Goal: Task Accomplishment & Management: Manage account settings

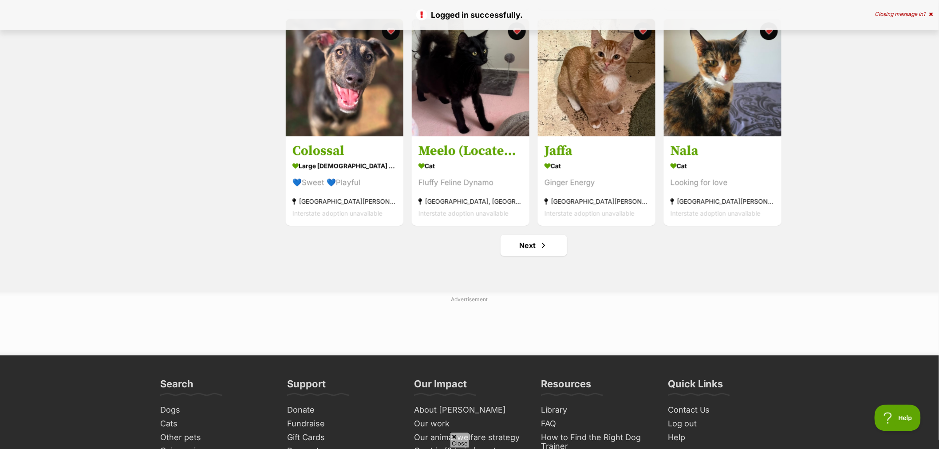
scroll to position [1035, 0]
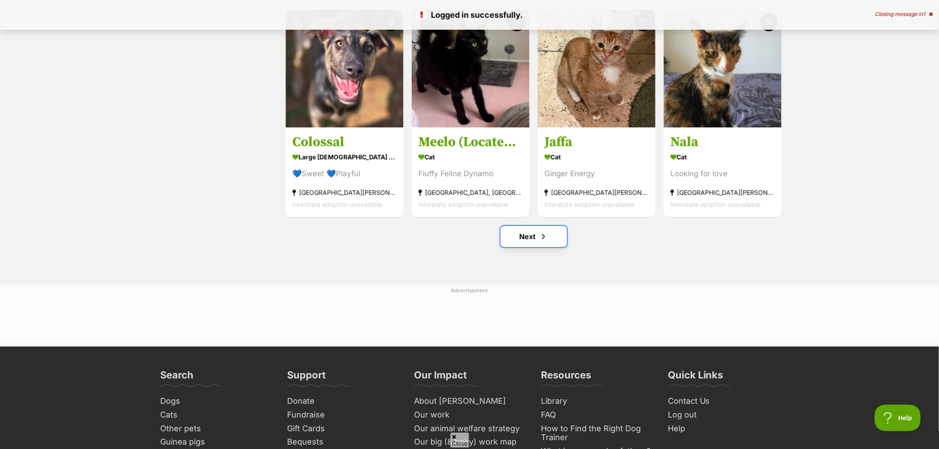
click at [551, 242] on link "Next" at bounding box center [534, 236] width 67 height 21
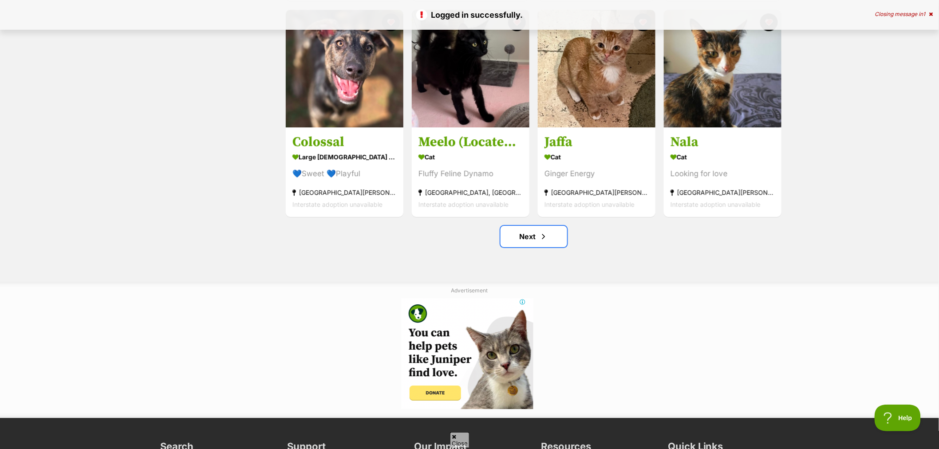
scroll to position [0, 0]
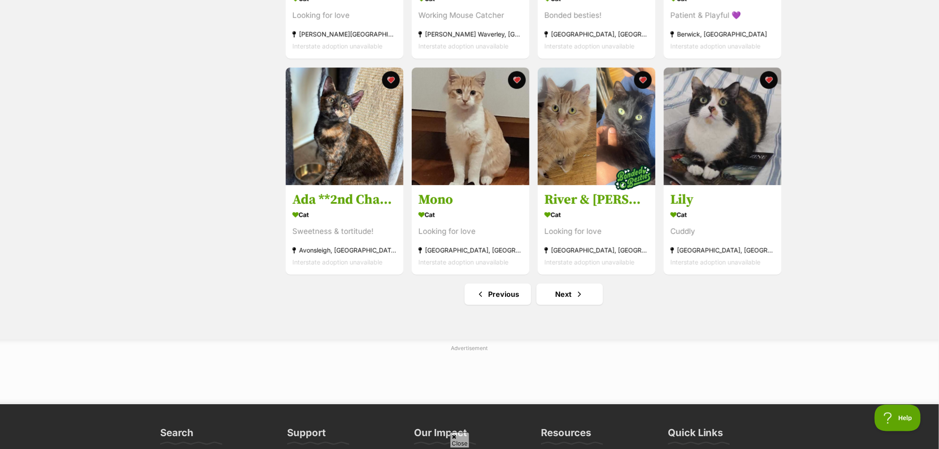
scroll to position [1084, 0]
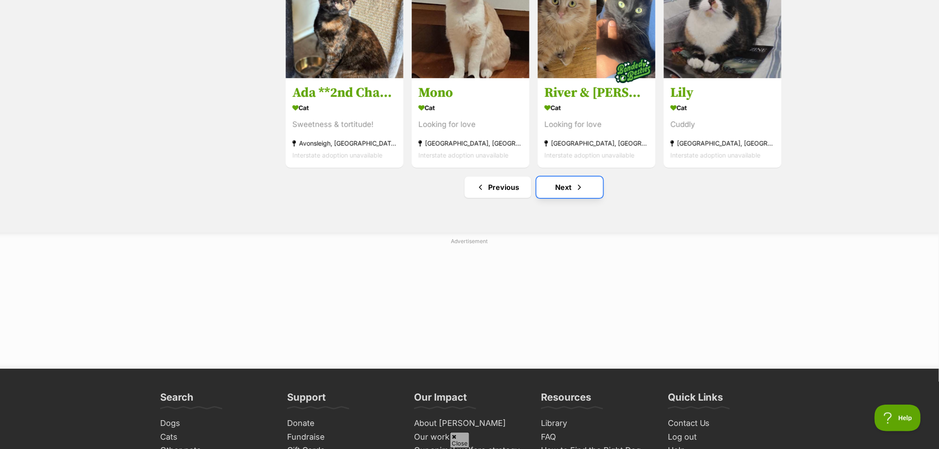
click at [560, 184] on link "Next" at bounding box center [569, 187] width 67 height 21
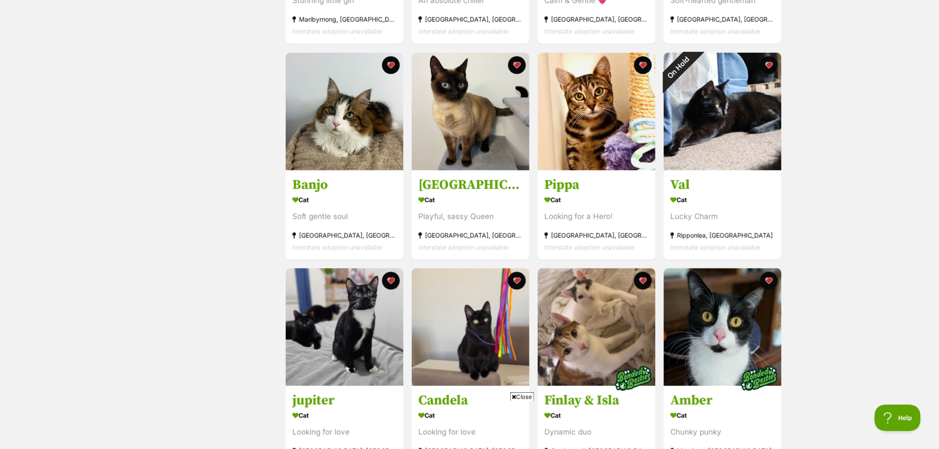
drag, startPoint x: 768, startPoint y: 63, endPoint x: 787, endPoint y: 112, distance: 52.8
click at [768, 63] on button "favourite" at bounding box center [769, 65] width 18 height 18
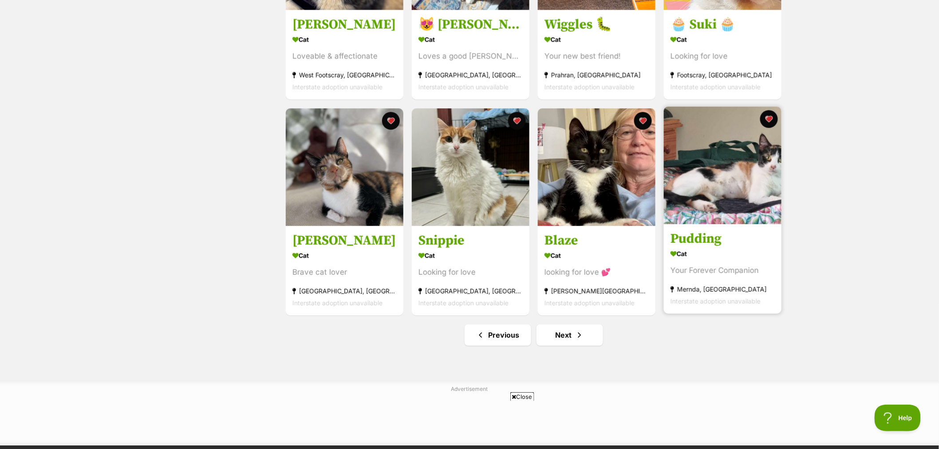
scroll to position [986, 0]
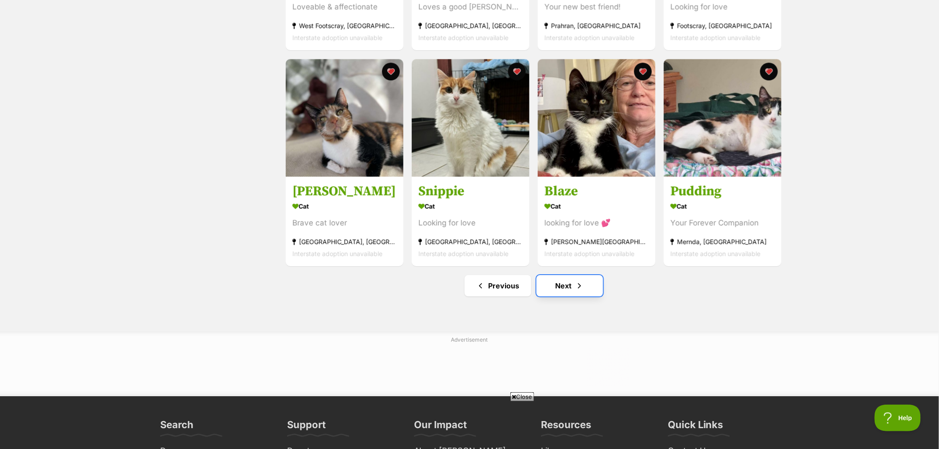
click at [555, 293] on link "Next" at bounding box center [569, 285] width 67 height 21
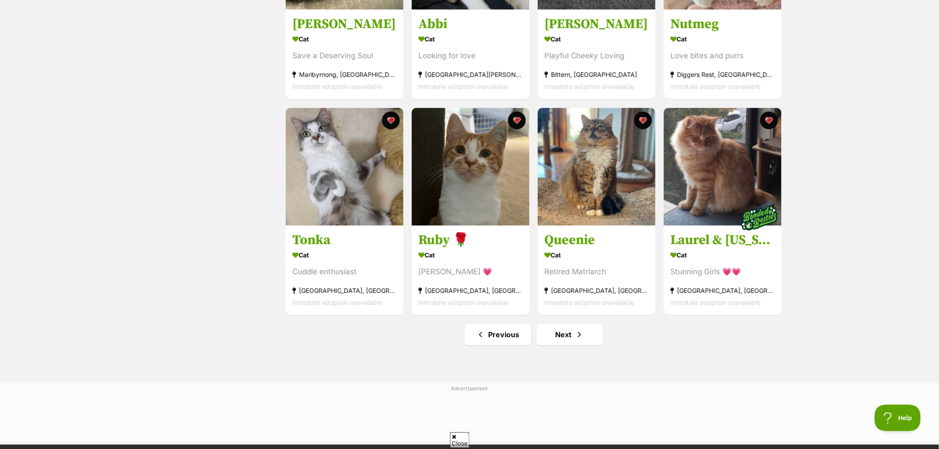
scroll to position [986, 0]
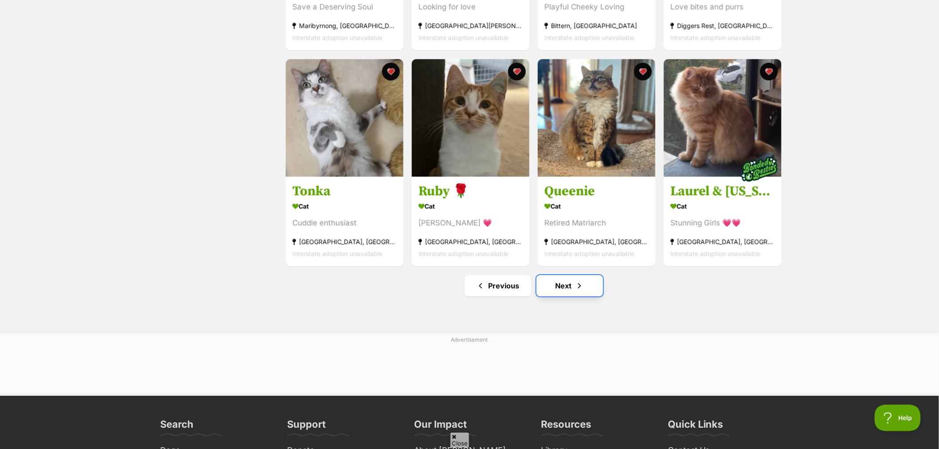
click at [552, 296] on link "Next" at bounding box center [569, 285] width 67 height 21
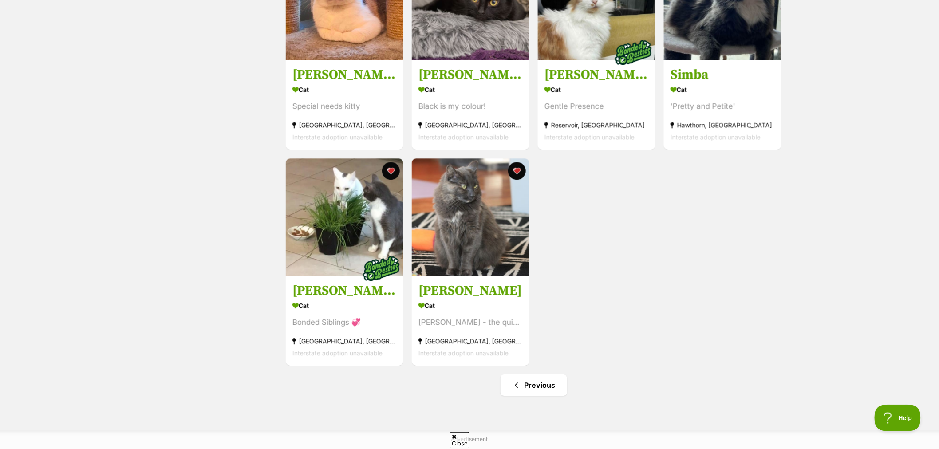
scroll to position [887, 0]
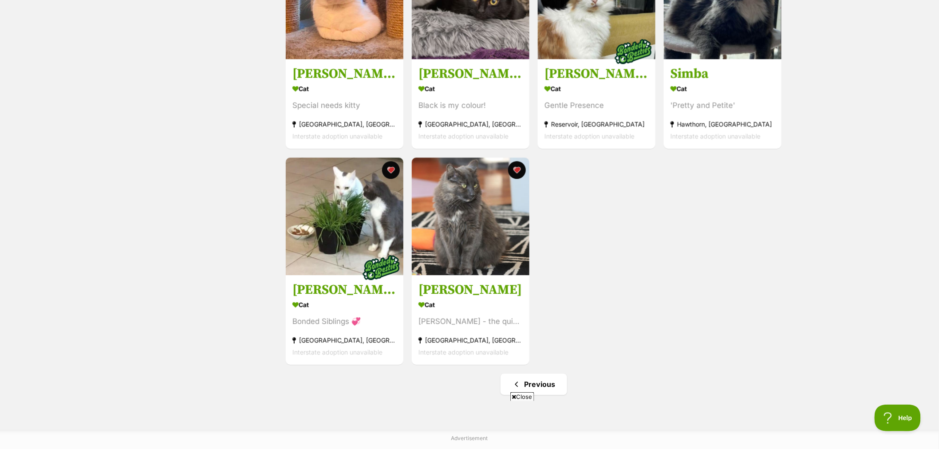
click at [532, 395] on span "Close" at bounding box center [522, 396] width 24 height 9
click at [539, 386] on link "Previous" at bounding box center [534, 384] width 67 height 21
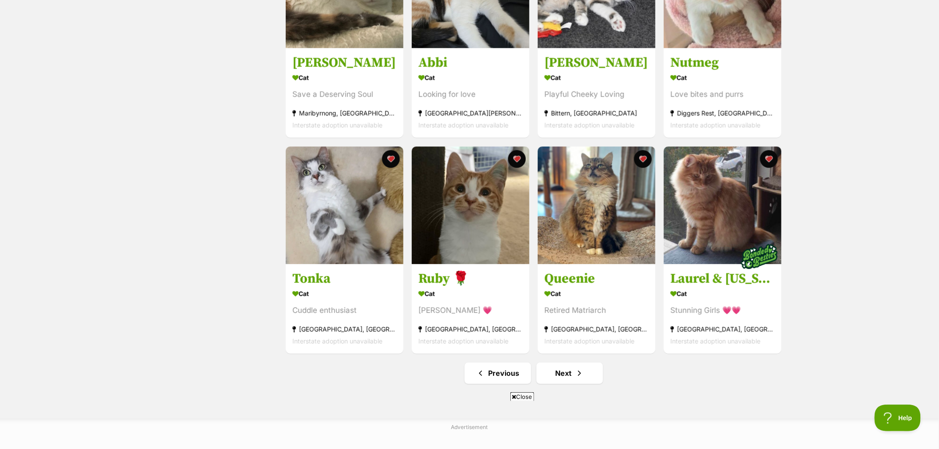
scroll to position [986, 0]
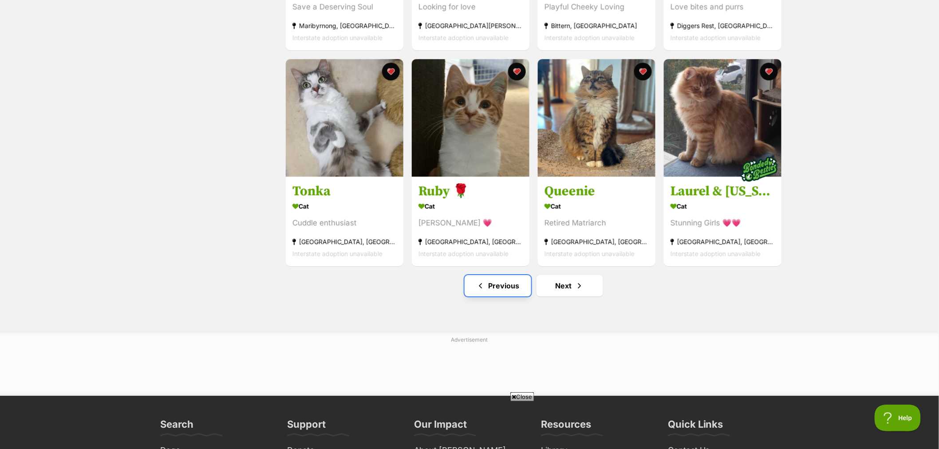
click at [495, 293] on link "Previous" at bounding box center [498, 285] width 67 height 21
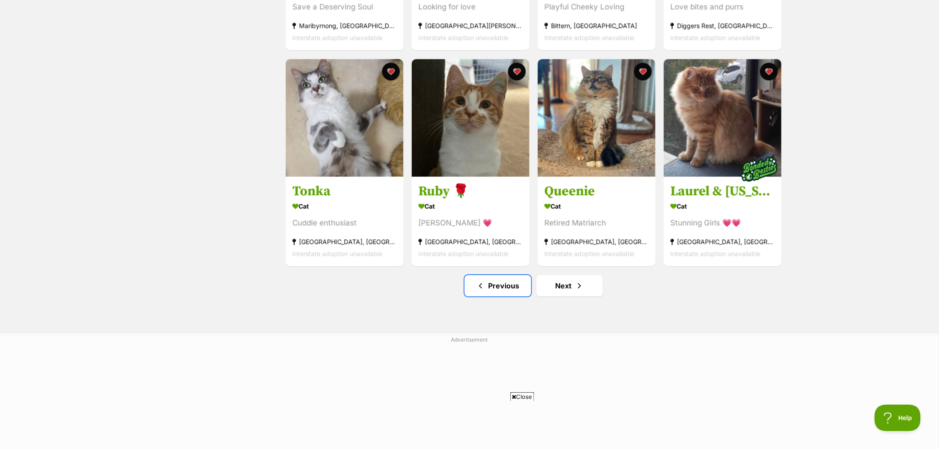
scroll to position [0, 0]
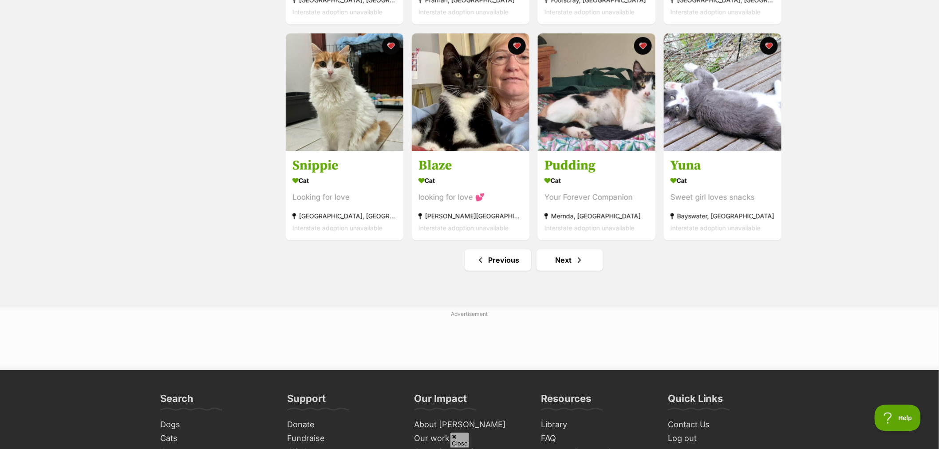
scroll to position [1084, 0]
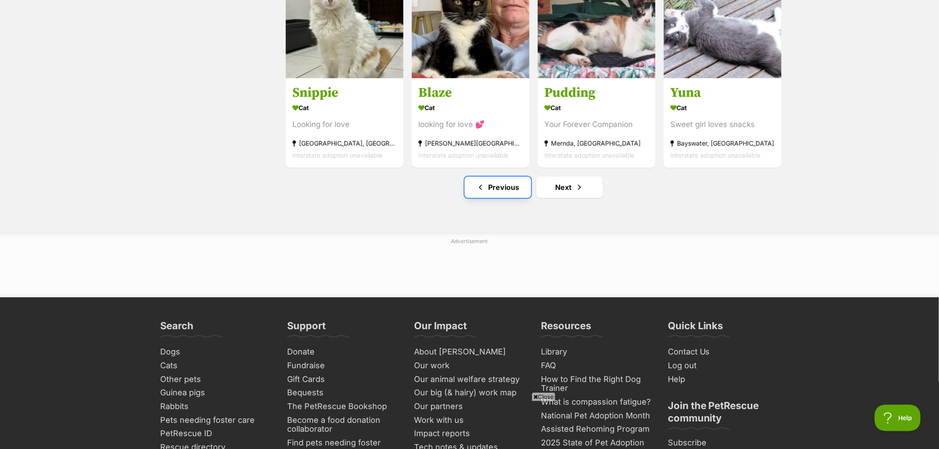
click at [500, 193] on link "Previous" at bounding box center [498, 187] width 67 height 21
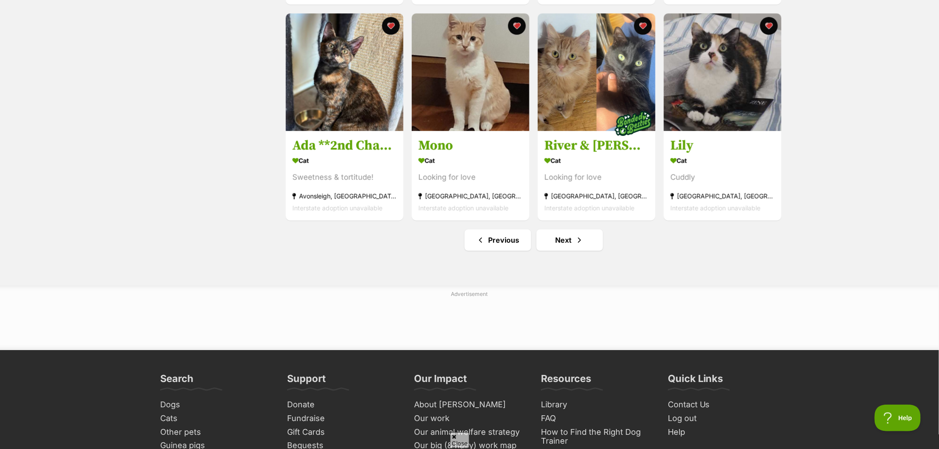
scroll to position [1035, 0]
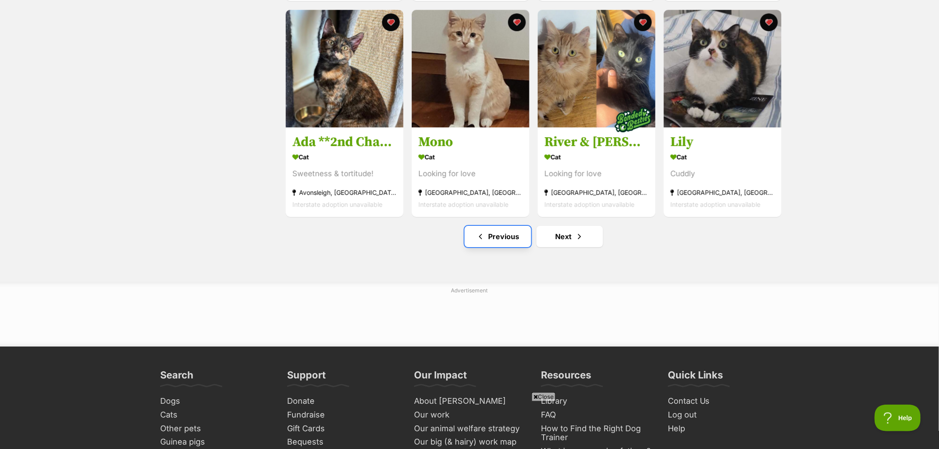
click at [494, 240] on link "Previous" at bounding box center [498, 236] width 67 height 21
